Goal: Task Accomplishment & Management: Use online tool/utility

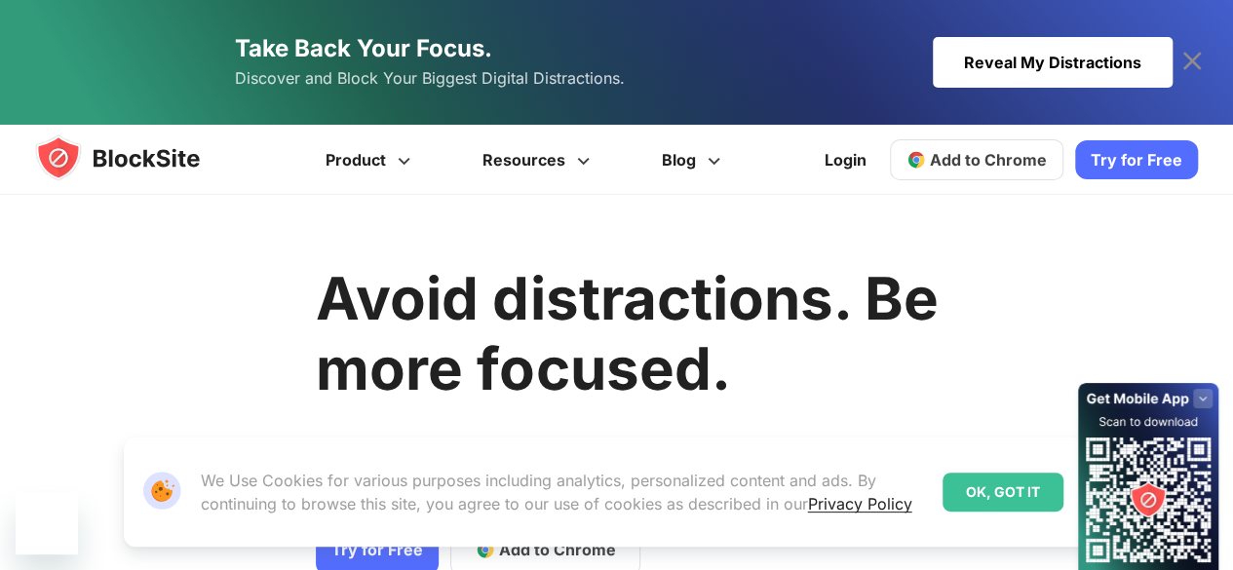
click at [353, 408] on div "Avoid distractions. Be more focused. Remove distracting apps and sites and stay…" at bounding box center [627, 497] width 622 height 547
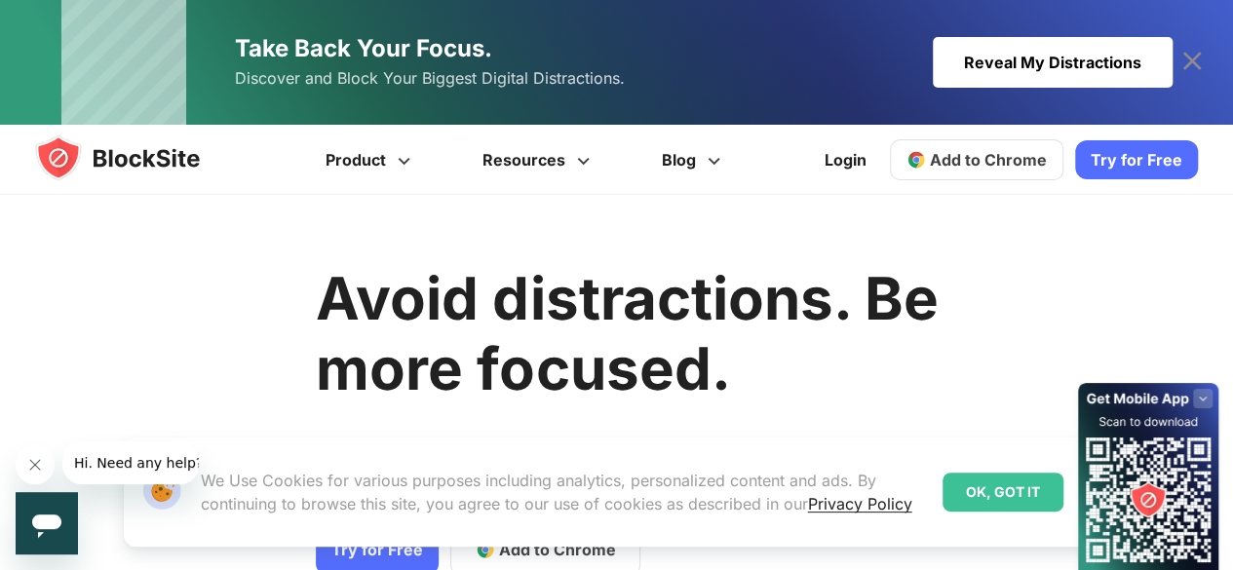
click at [1139, 159] on link "Try for Free" at bounding box center [1136, 159] width 123 height 39
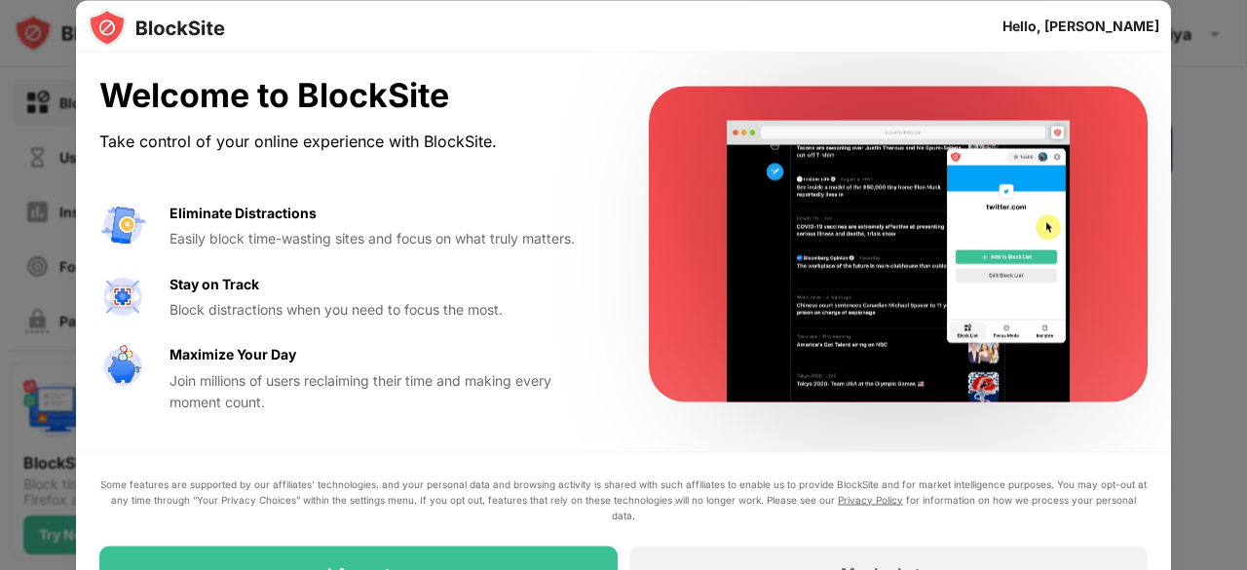
click at [49, 42] on div at bounding box center [623, 285] width 1247 height 570
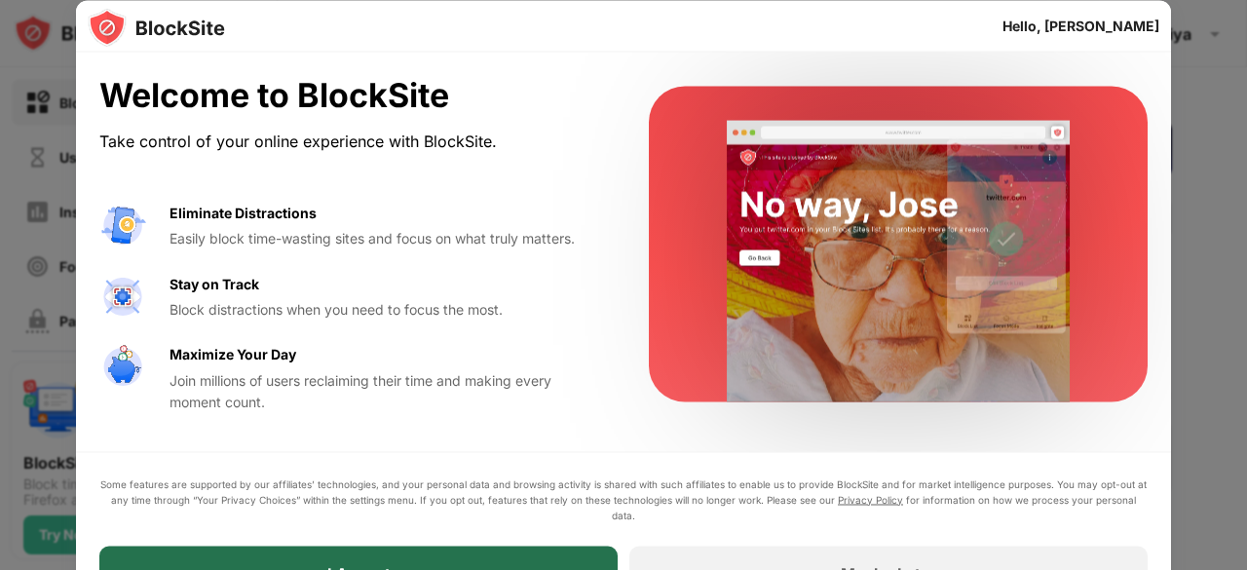
click at [405, 556] on div "I Accept" at bounding box center [358, 573] width 518 height 55
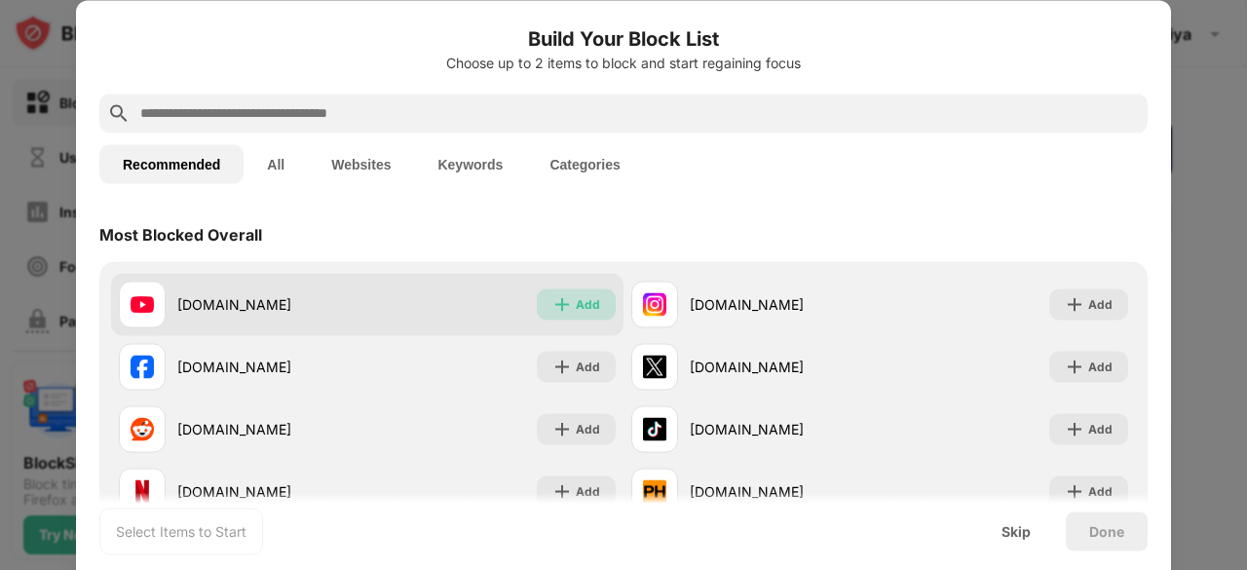
click at [576, 300] on div "Add" at bounding box center [588, 303] width 24 height 19
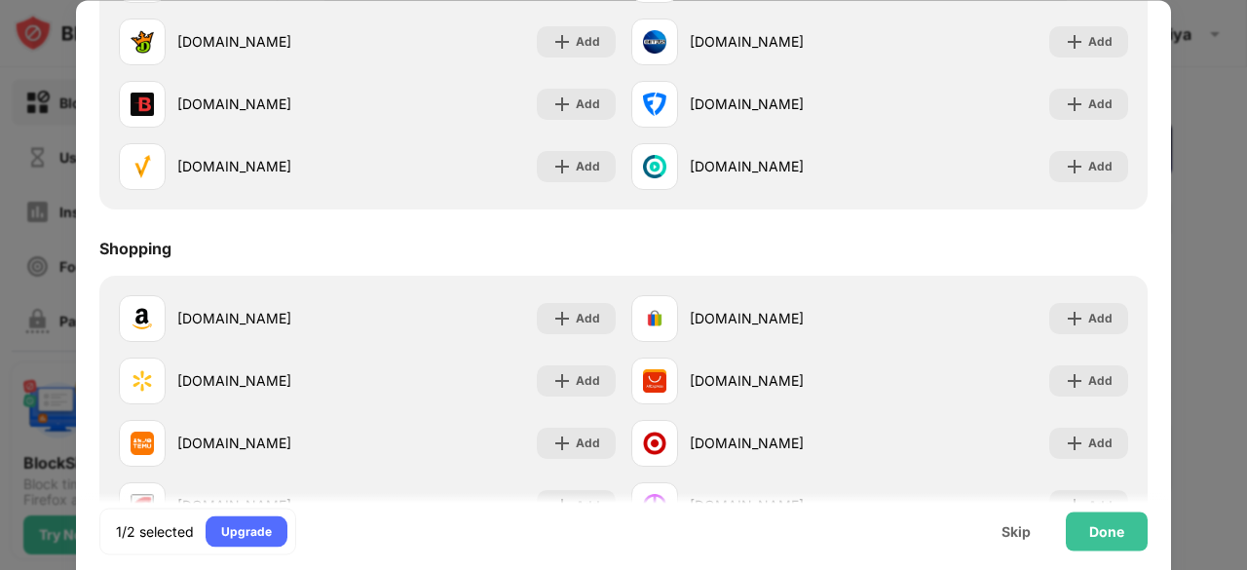
scroll to position [2019, 0]
click at [1102, 529] on div "Done" at bounding box center [1106, 531] width 35 height 16
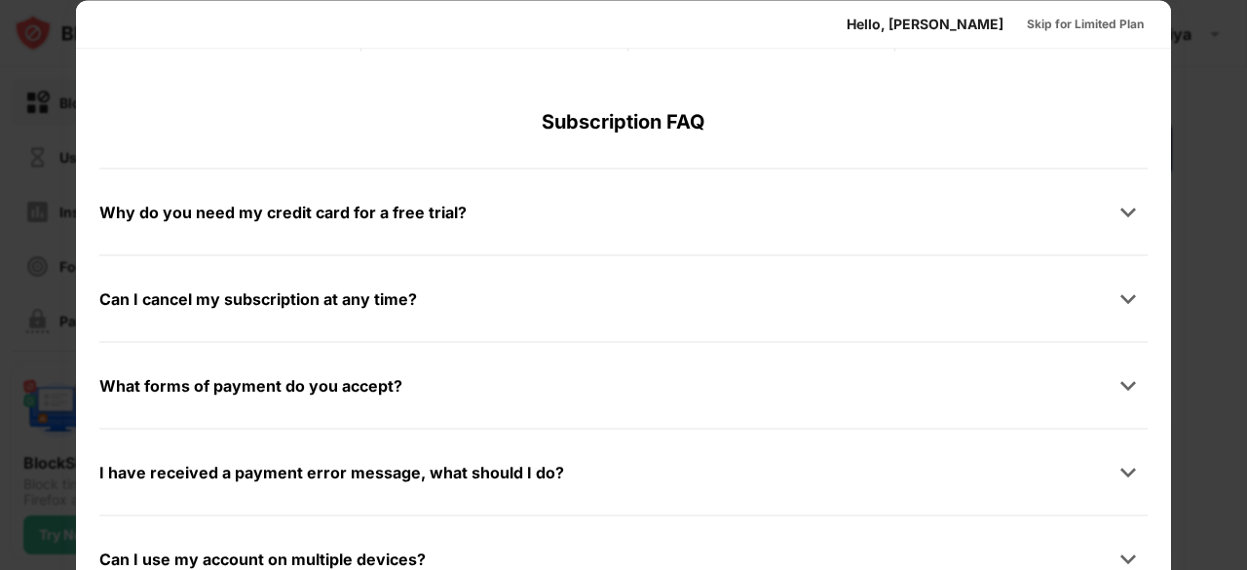
scroll to position [0, 0]
